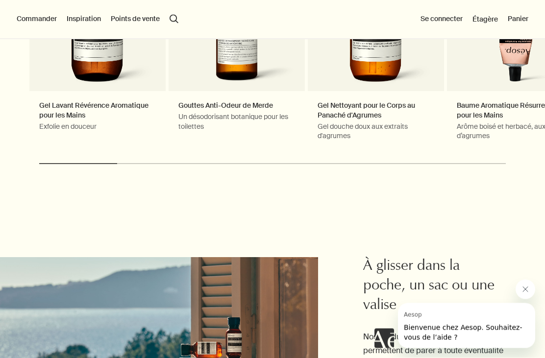
scroll to position [1879, 0]
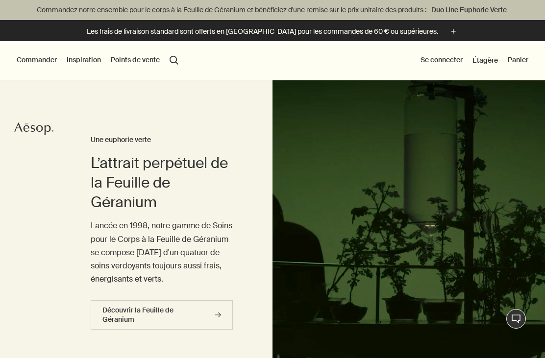
click at [35, 60] on button "Commander" at bounding box center [37, 60] width 40 height 10
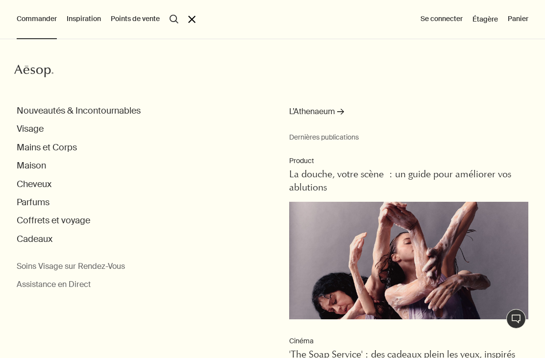
click at [33, 129] on button "Visage" at bounding box center [30, 129] width 27 height 11
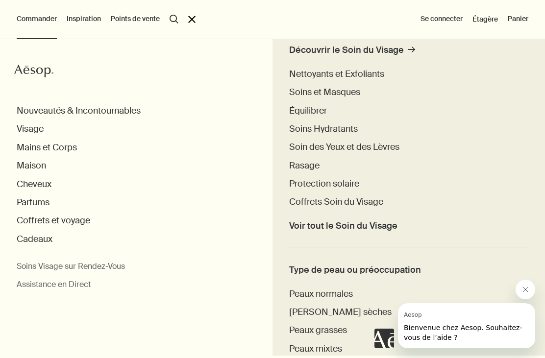
click at [327, 128] on span "Soins Hydratants" at bounding box center [323, 129] width 69 height 12
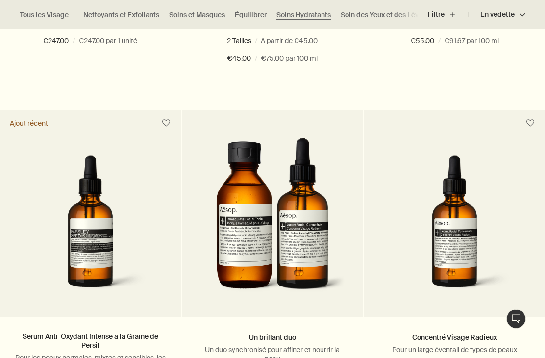
scroll to position [575, 0]
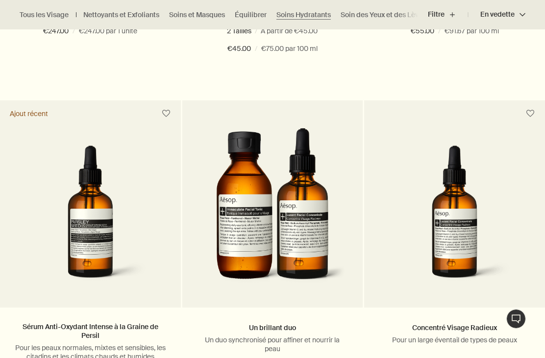
click at [514, 265] on img at bounding box center [454, 220] width 151 height 148
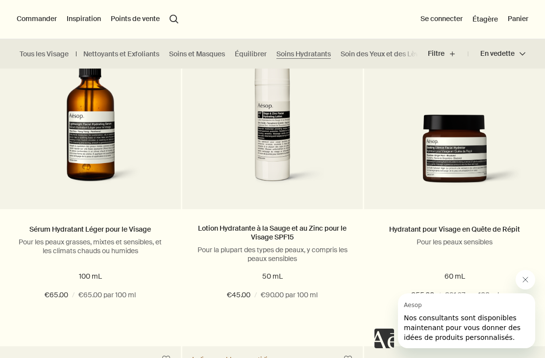
scroll to position [1705, 0]
click at [472, 165] on img at bounding box center [454, 155] width 151 height 80
click at [479, 225] on link "Hydratant pour Visage en Quête de Répit" at bounding box center [454, 229] width 131 height 9
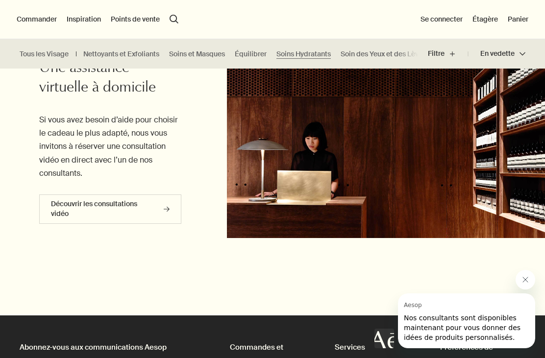
scroll to position [2699, 0]
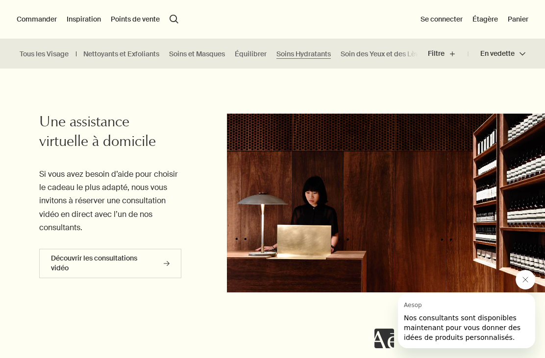
click at [474, 237] on img at bounding box center [386, 203] width 318 height 179
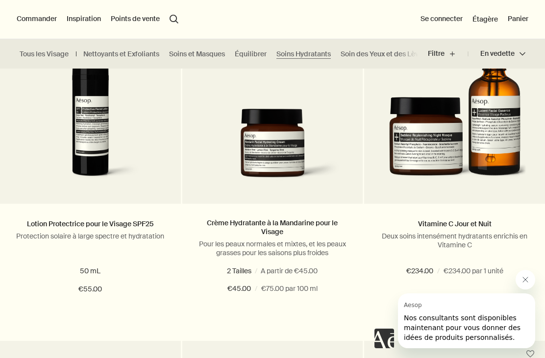
scroll to position [2055, 0]
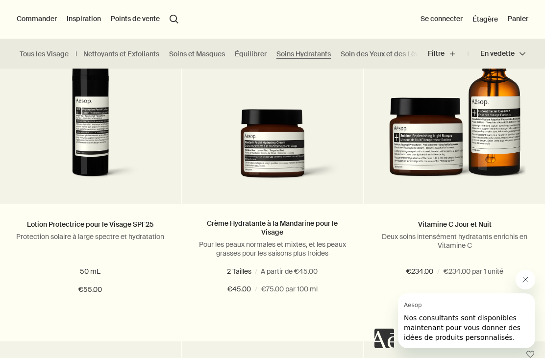
click at [60, 226] on link "Lotion Protectrice pour le Visage SPF25" at bounding box center [90, 224] width 126 height 9
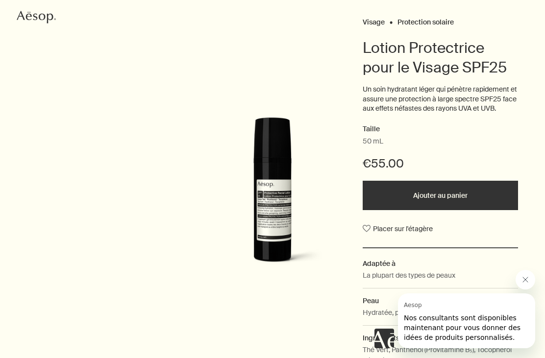
click at [524, 283] on icon "Fermer le message de Aesop" at bounding box center [526, 280] width 8 height 8
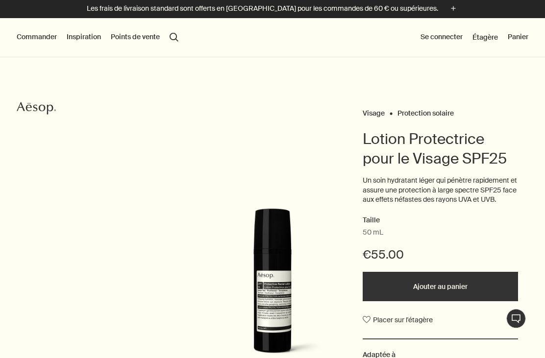
scroll to position [15, 0]
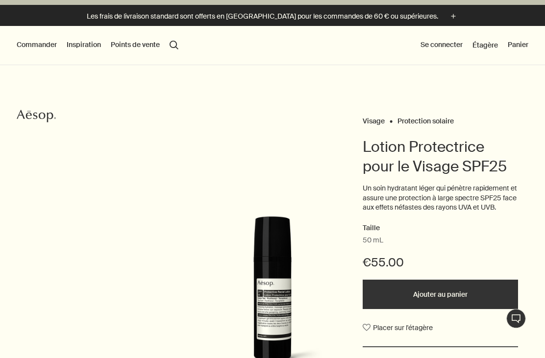
click at [446, 189] on p "Un soin hydratant léger qui pénètre rapidement et assure une protection à large…" at bounding box center [440, 198] width 155 height 29
click at [449, 166] on h1 "Lotion Protectrice pour le Visage SPF25" at bounding box center [440, 157] width 155 height 39
click at [474, 199] on p "Un soin hydratant léger qui pénètre rapidement et assure une protection à large…" at bounding box center [440, 198] width 155 height 29
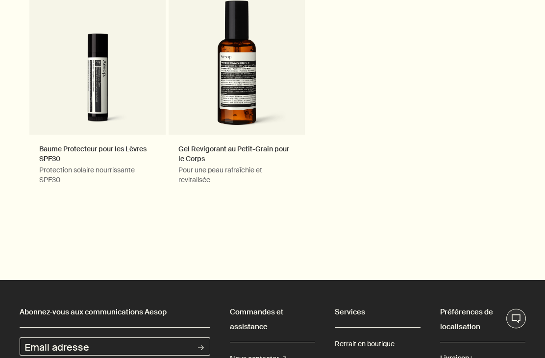
scroll to position [1205, 0]
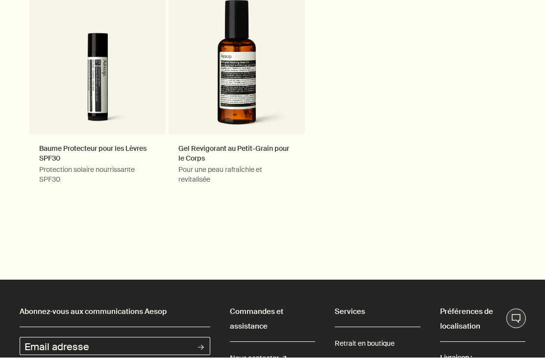
click at [518, 207] on div "Baume Protecteur pour les Lèvres SPF30 Protection solaire nourrissante SPF30 In…" at bounding box center [272, 69] width 545 height 276
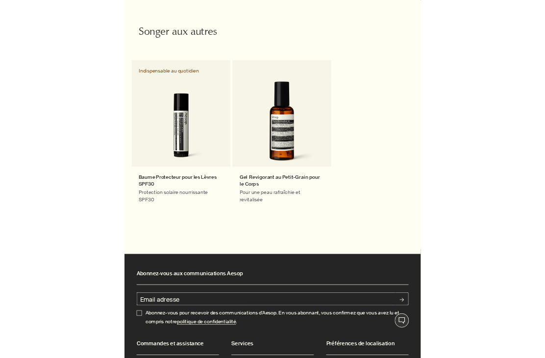
scroll to position [1584, 0]
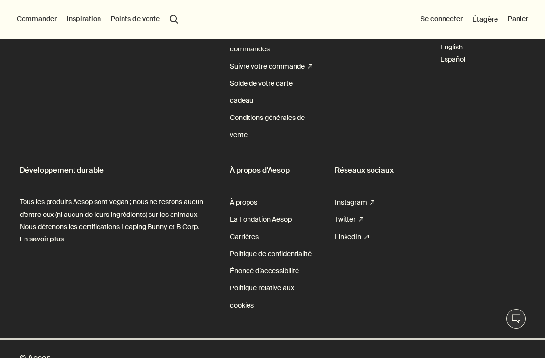
click at [541, 263] on div "Abonnez-vous aux communications Aesop Email adresse rightArrow Abonnez-vous pou…" at bounding box center [272, 121] width 545 height 438
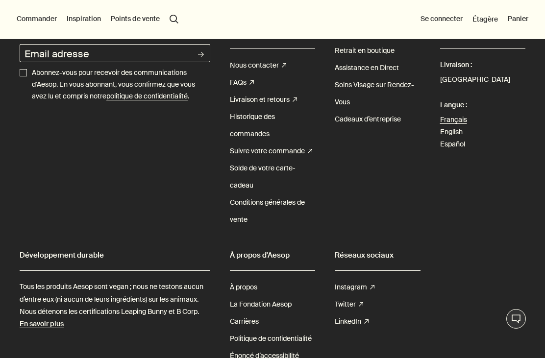
scroll to position [1498, 0]
click at [32, 331] on link "En savoir plus" at bounding box center [42, 325] width 44 height 12
